Goal: Find specific page/section: Find specific page/section

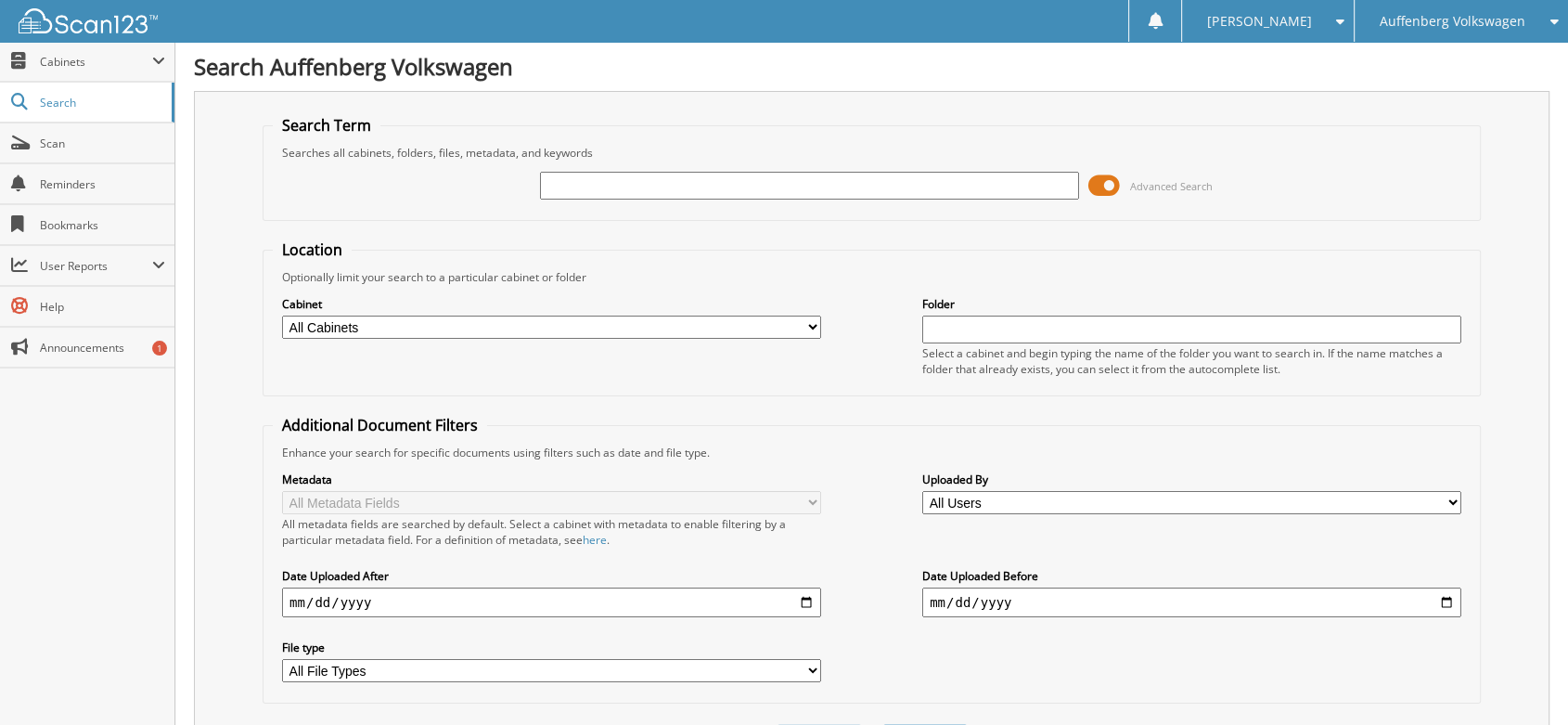
click at [698, 188] on input "text" at bounding box center [809, 186] width 539 height 28
type input "RC504441"
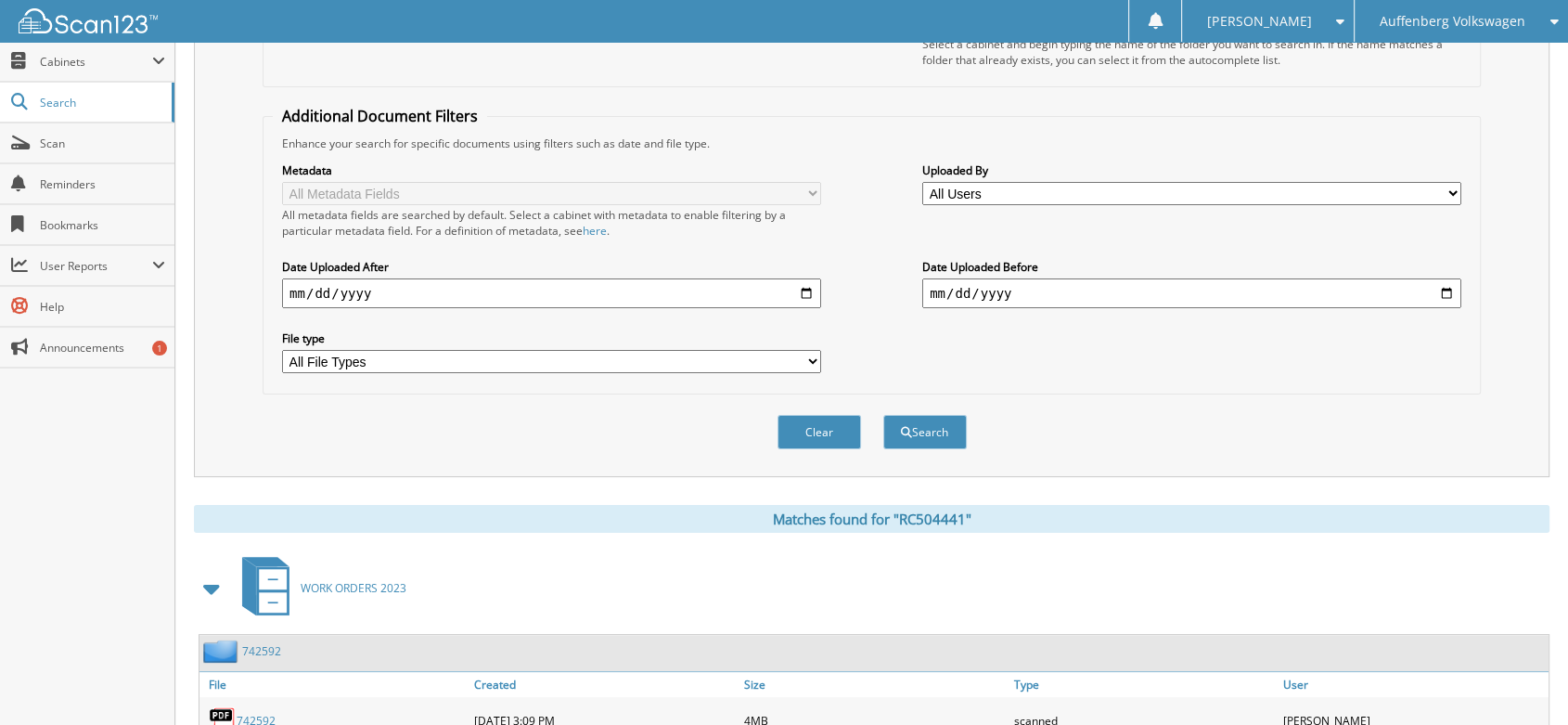
scroll to position [618, 0]
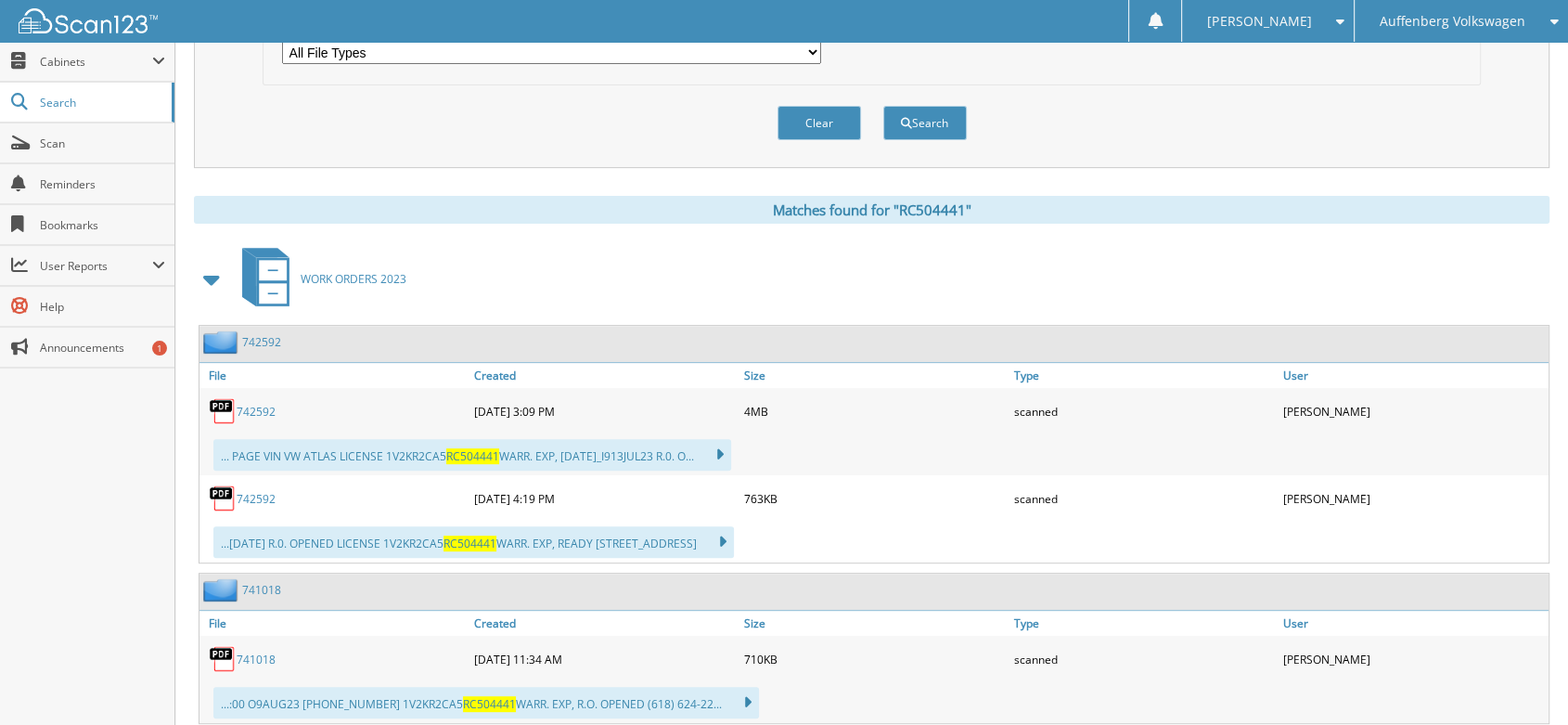
click at [248, 404] on link "742592" at bounding box center [255, 411] width 39 height 16
click at [49, 146] on span "Scan" at bounding box center [102, 143] width 126 height 16
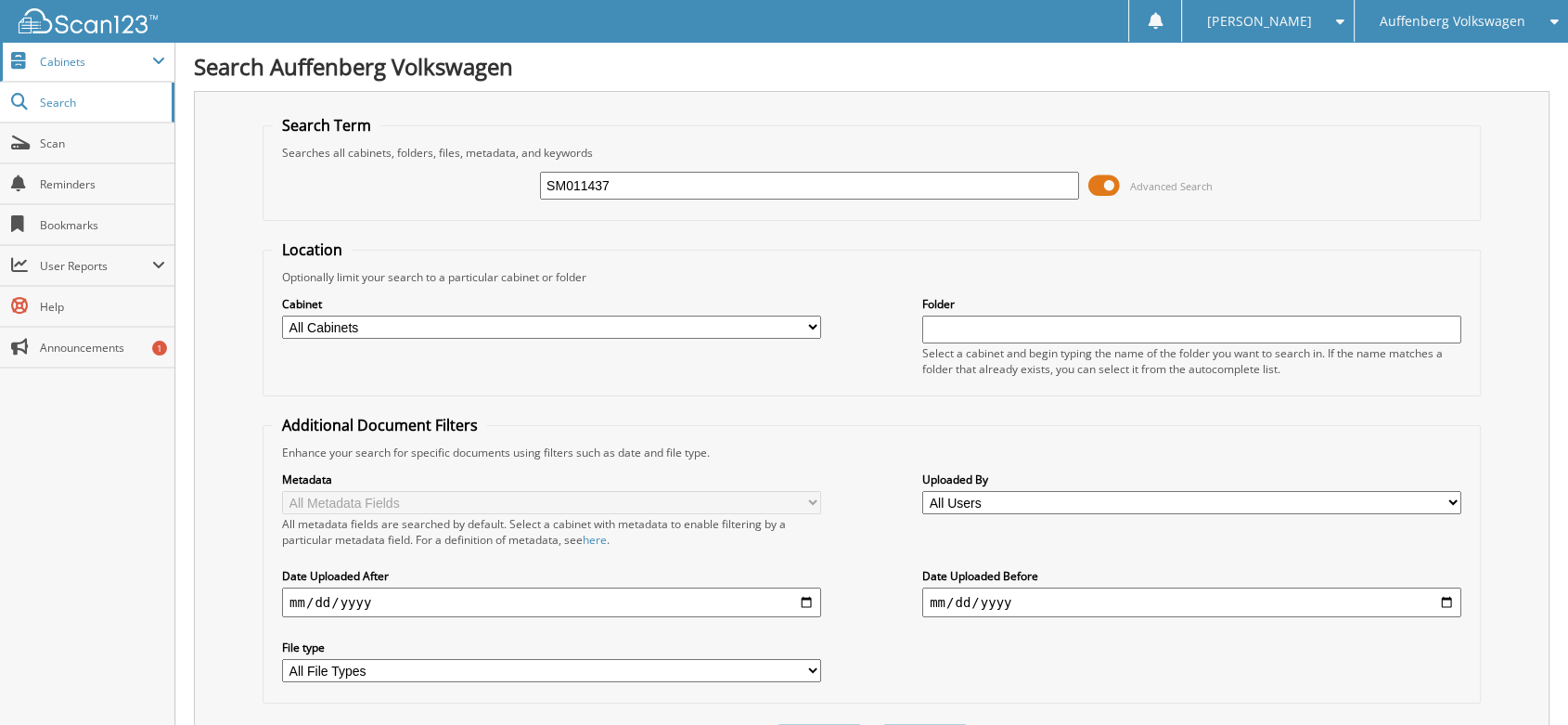
type input "SM011437"
